Goal: Task Accomplishment & Management: Use online tool/utility

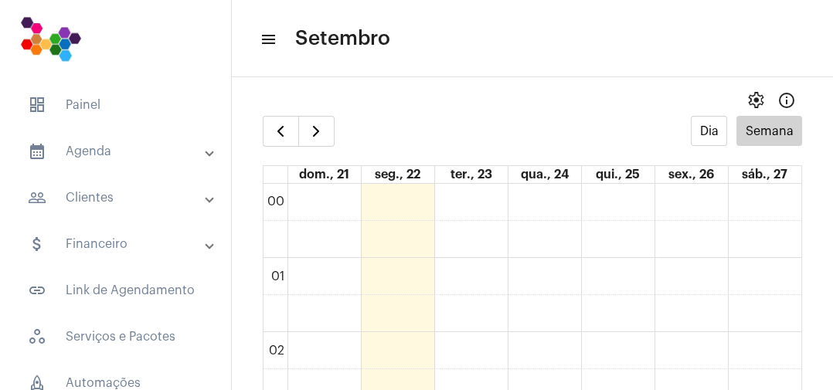
scroll to position [981, 0]
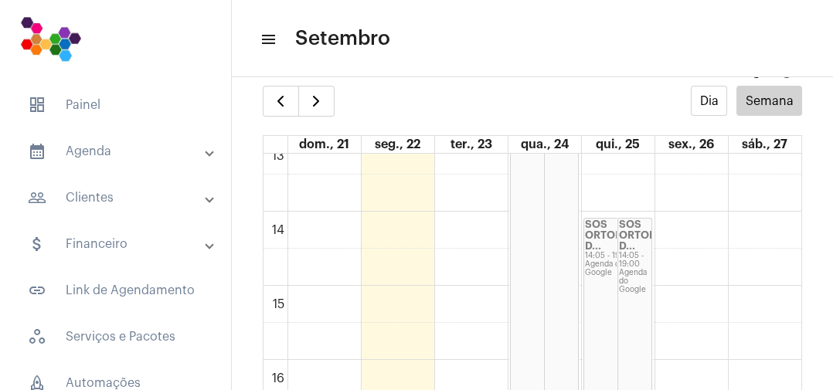
click at [111, 149] on mat-panel-title "calendar_month_outlined Agenda" at bounding box center [117, 151] width 179 height 19
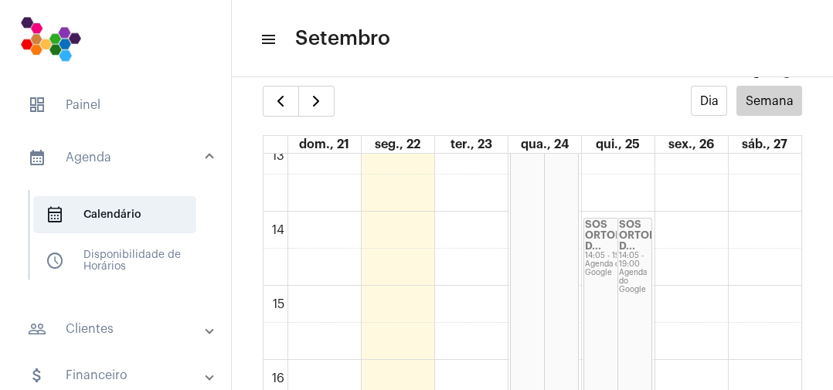
click at [136, 210] on span "calendar_month_outlined Calendário" at bounding box center [114, 214] width 163 height 37
click at [96, 160] on mat-panel-title "calendar_month_outlined Agenda" at bounding box center [117, 157] width 179 height 19
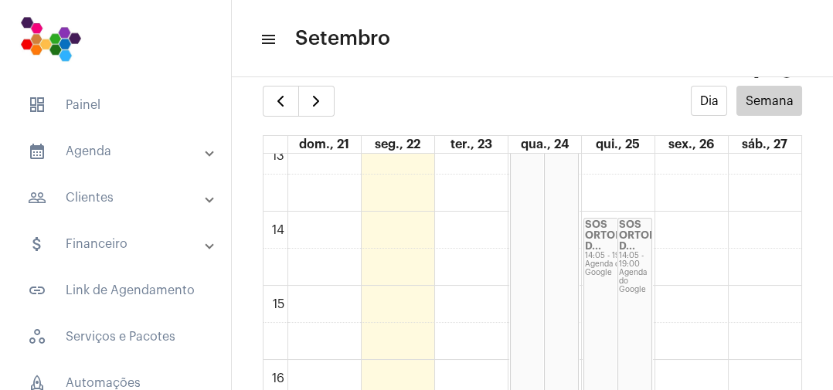
click at [110, 157] on mat-panel-title "calendar_month_outlined Agenda" at bounding box center [117, 151] width 179 height 19
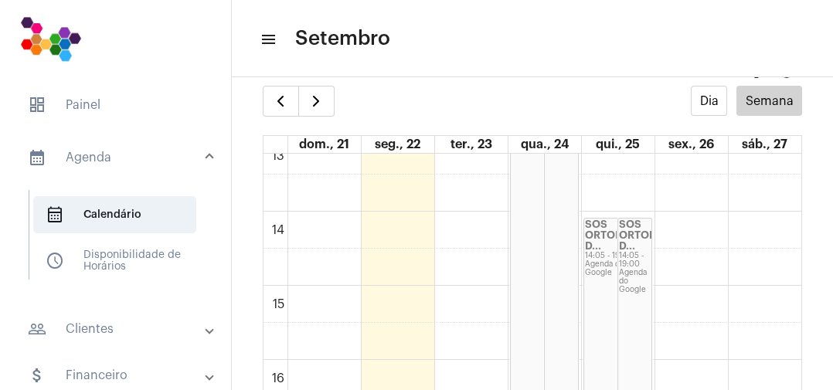
click at [155, 220] on span "calendar_month_outlined Calendário" at bounding box center [114, 214] width 163 height 37
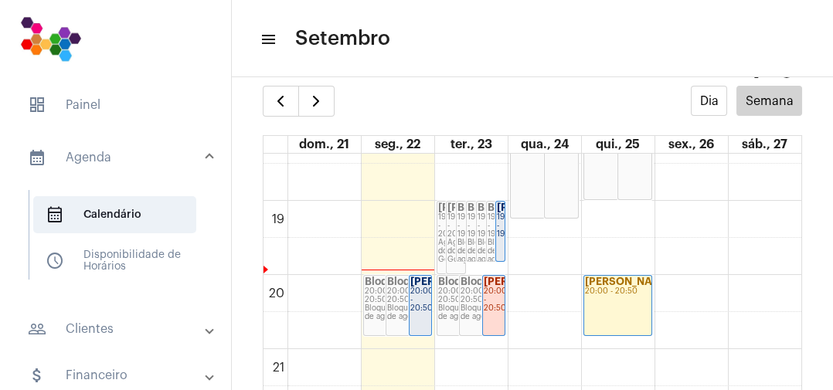
scroll to position [1366, 0]
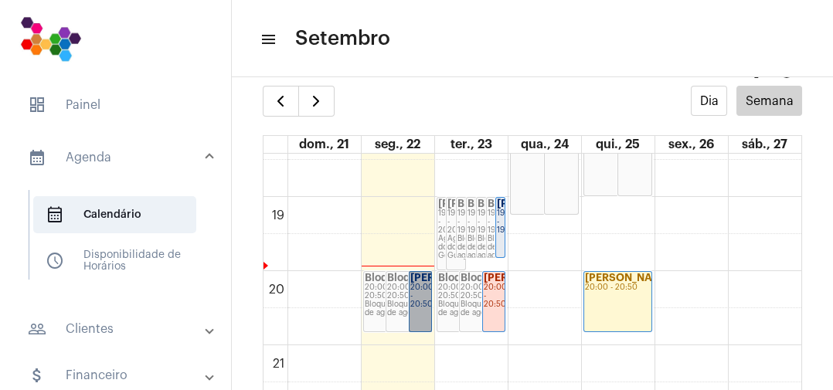
click at [424, 298] on link "[PERSON_NAME] 20:00 - 20:50" at bounding box center [420, 301] width 23 height 61
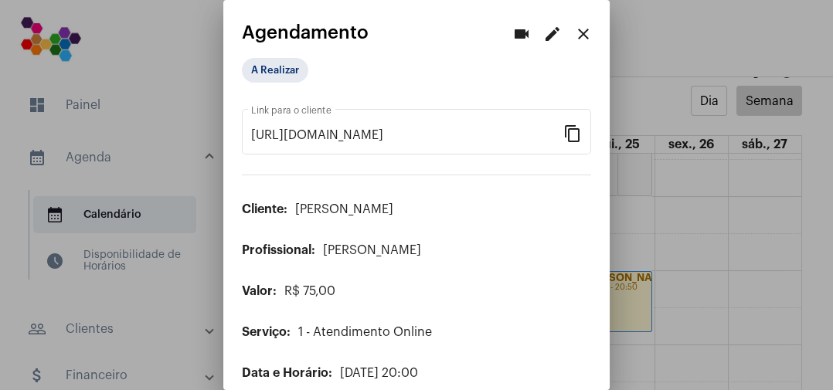
click at [169, 62] on div at bounding box center [416, 195] width 833 height 390
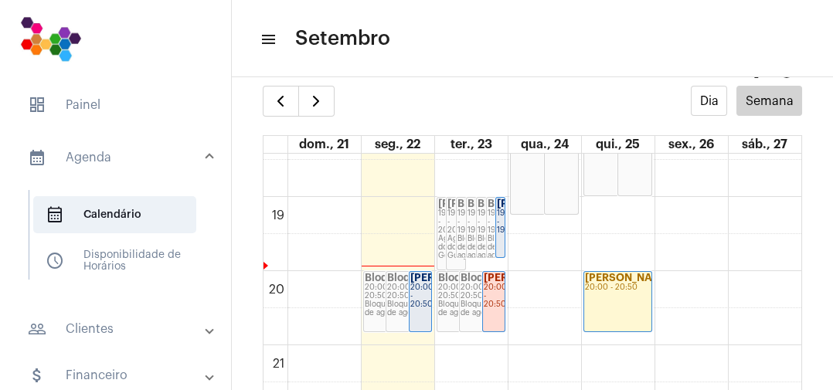
click at [107, 155] on mat-panel-title "calendar_month_outlined Agenda" at bounding box center [117, 157] width 179 height 19
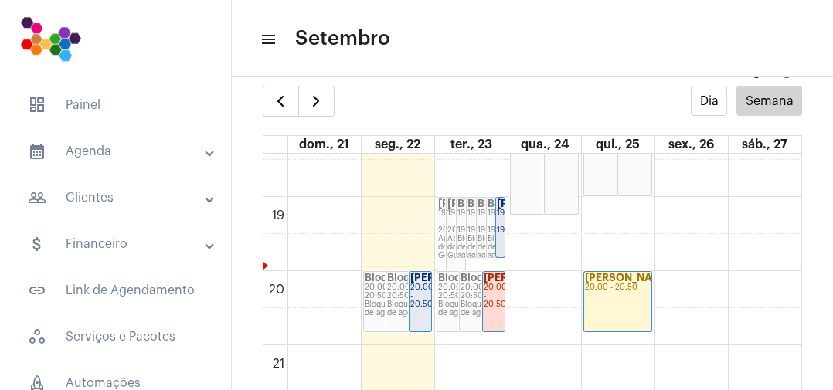
click at [91, 104] on span "dashboard Painel" at bounding box center [115, 105] width 200 height 37
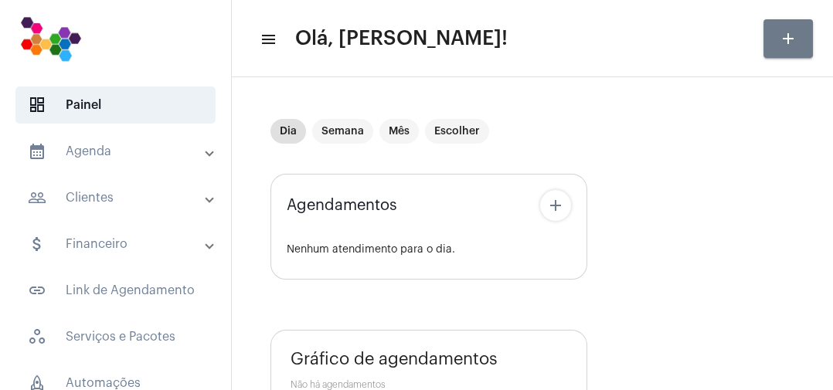
type input "[URL][DOMAIN_NAME]"
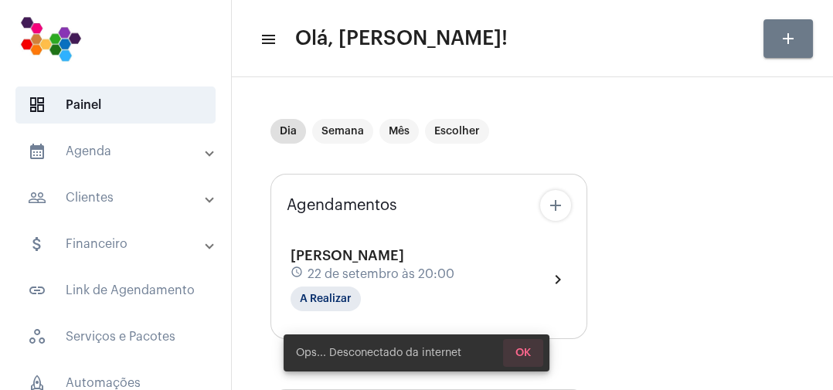
click at [525, 362] on button "OK" at bounding box center [523, 353] width 40 height 28
click at [351, 302] on mat-chip "A Realizar" at bounding box center [326, 299] width 70 height 25
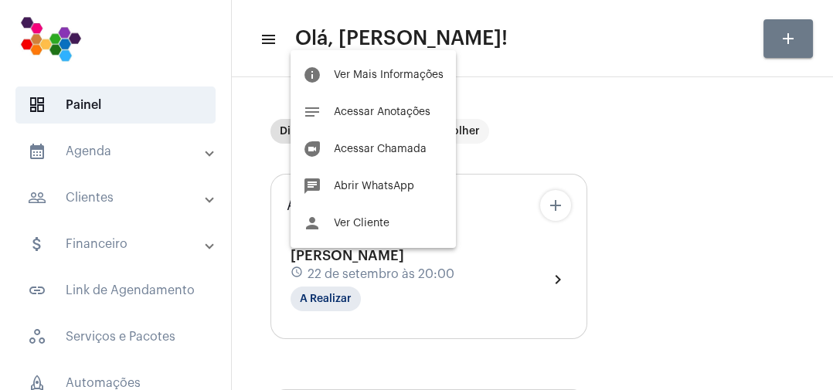
click at [414, 148] on span "Acessar Chamada" at bounding box center [380, 149] width 93 height 11
